Goal: Find specific page/section: Find specific page/section

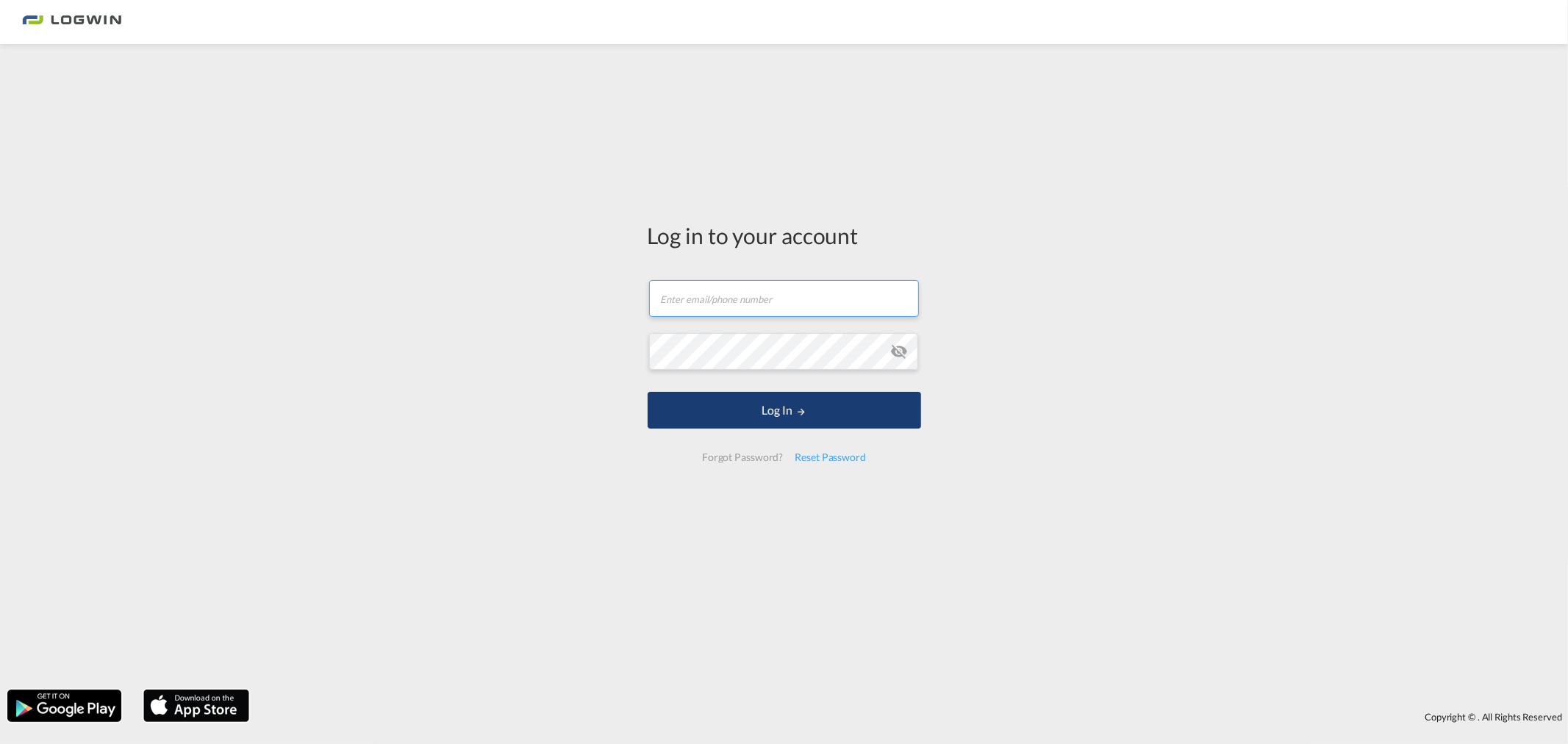
type input "[PERSON_NAME][EMAIL_ADDRESS][PERSON_NAME][DOMAIN_NAME]"
click at [772, 422] on button "Log In" at bounding box center [784, 410] width 274 height 37
